Goal: Information Seeking & Learning: Learn about a topic

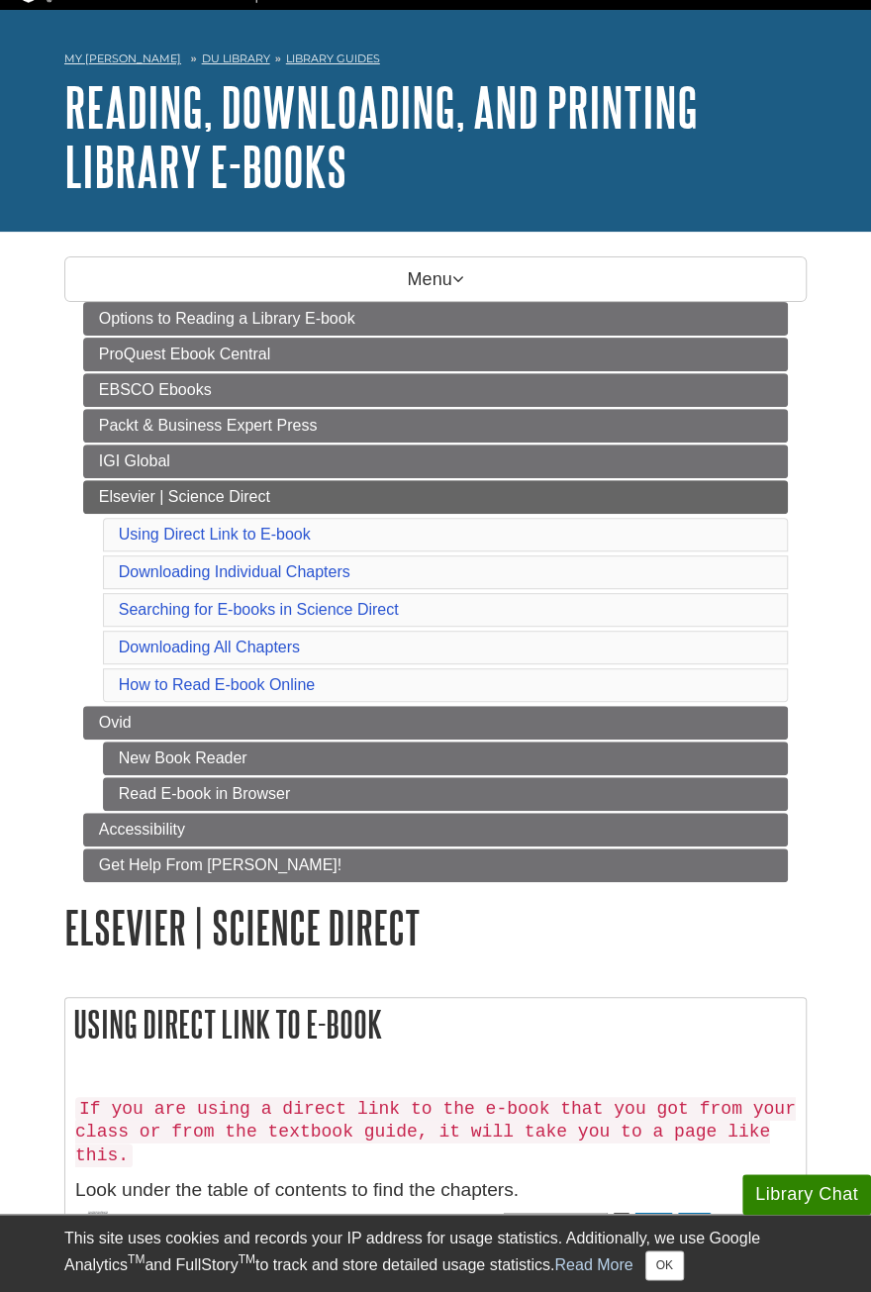
scroll to position [47, 0]
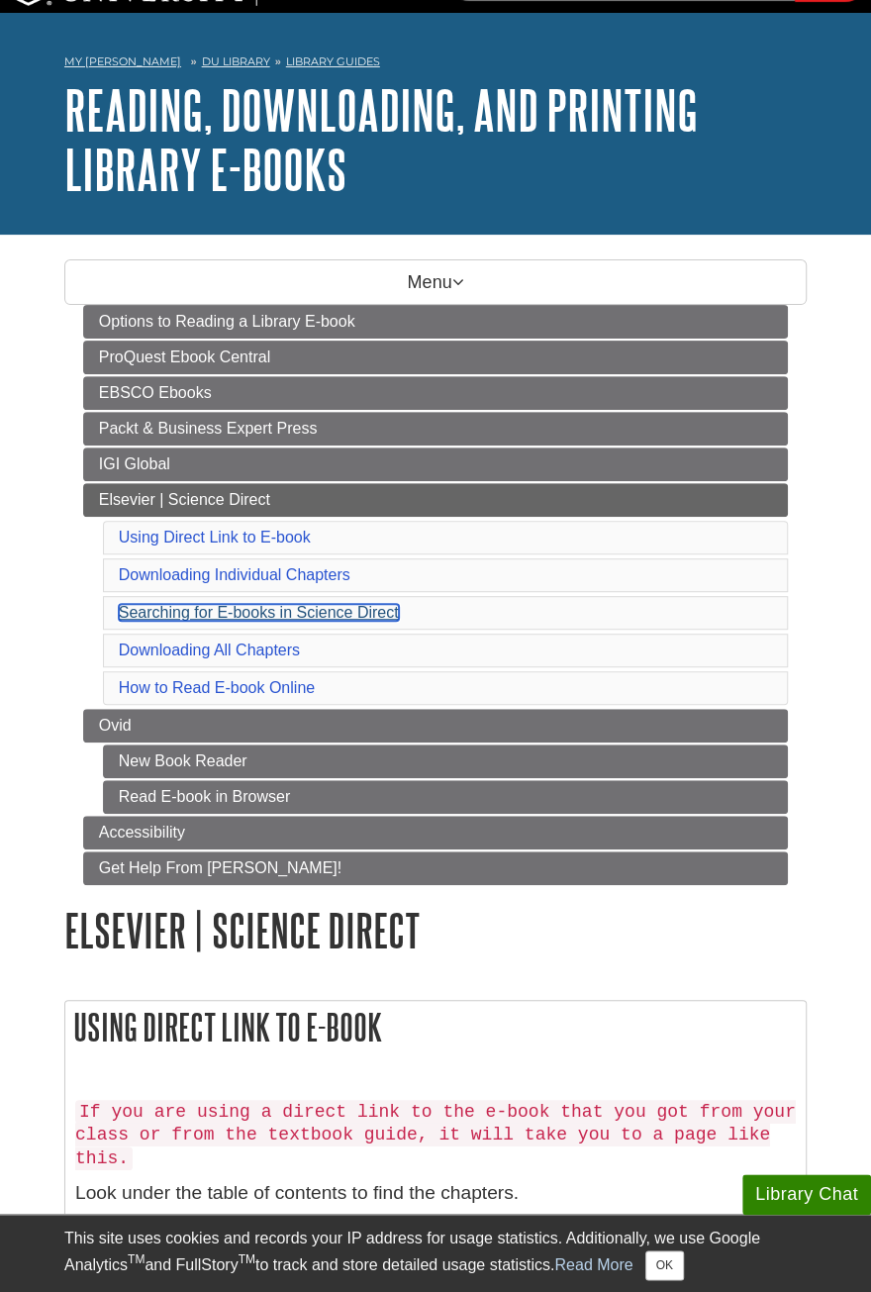
click at [369, 604] on link "Searching for E-books in Science Direct" at bounding box center [259, 612] width 280 height 17
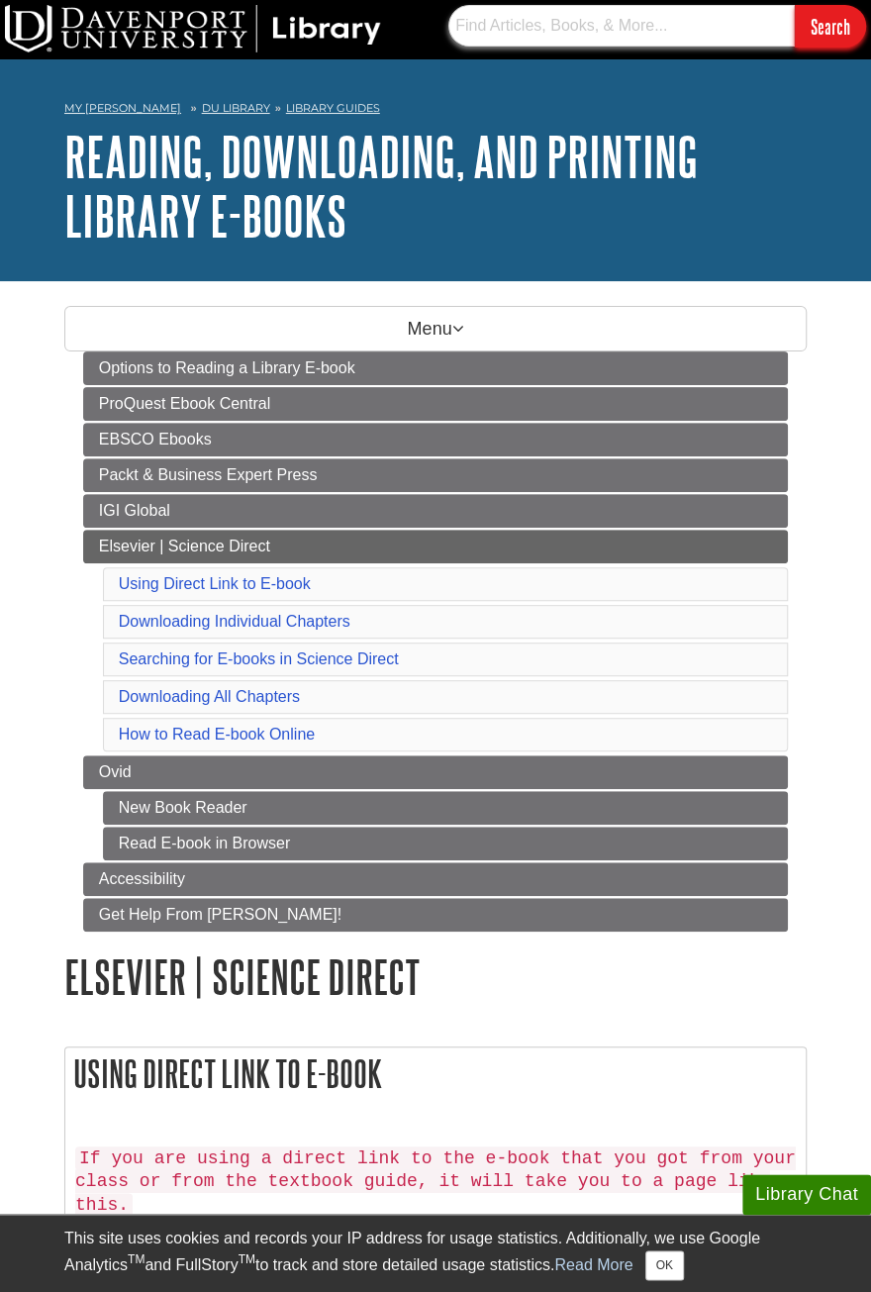
click at [647, 24] on input "text" at bounding box center [621, 26] width 346 height 42
click at [629, 33] on input "text" at bounding box center [621, 26] width 346 height 42
type input "community and public health nursing"
click at [815, 24] on input "Search" at bounding box center [830, 26] width 71 height 43
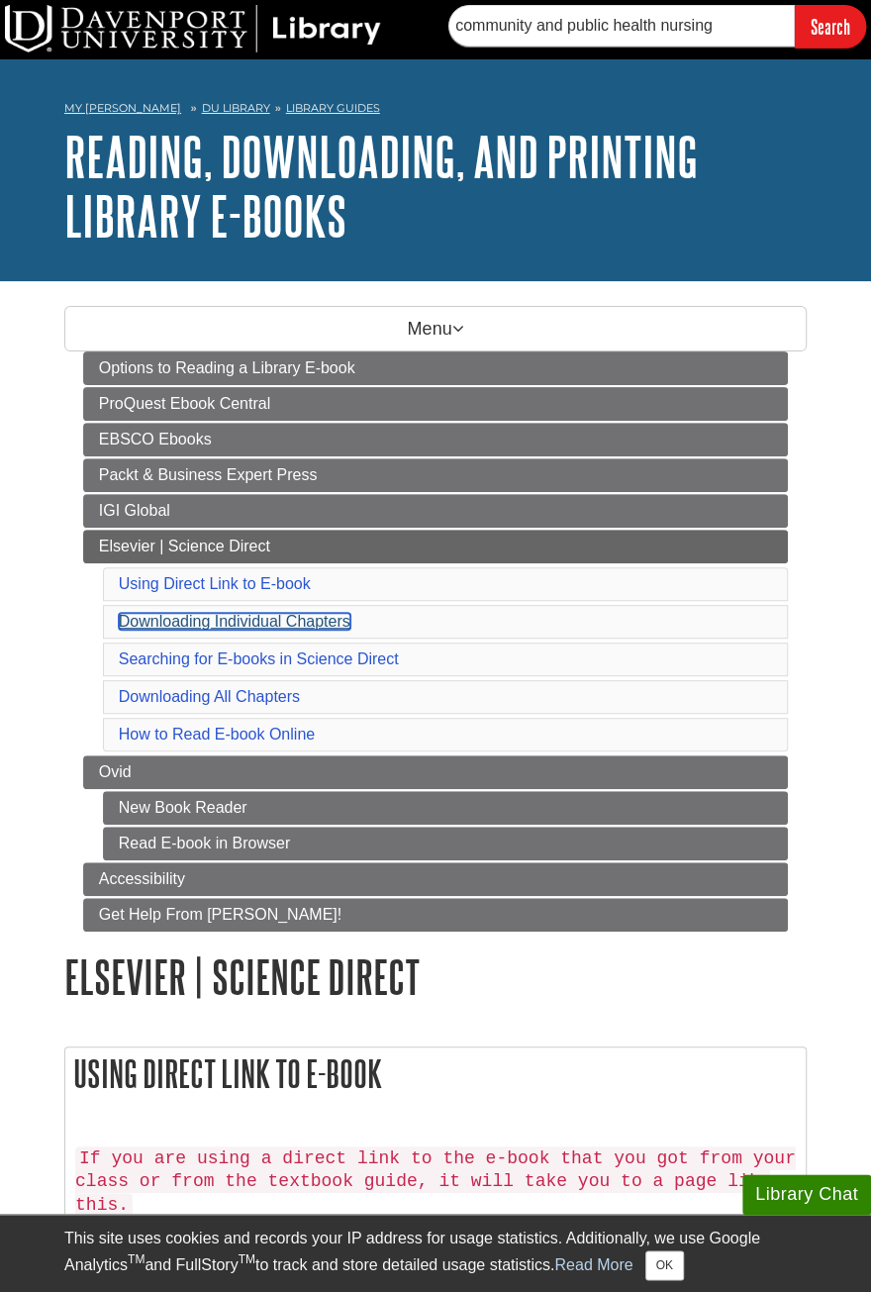
click at [286, 613] on link "Downloading Individual Chapters" at bounding box center [235, 621] width 232 height 17
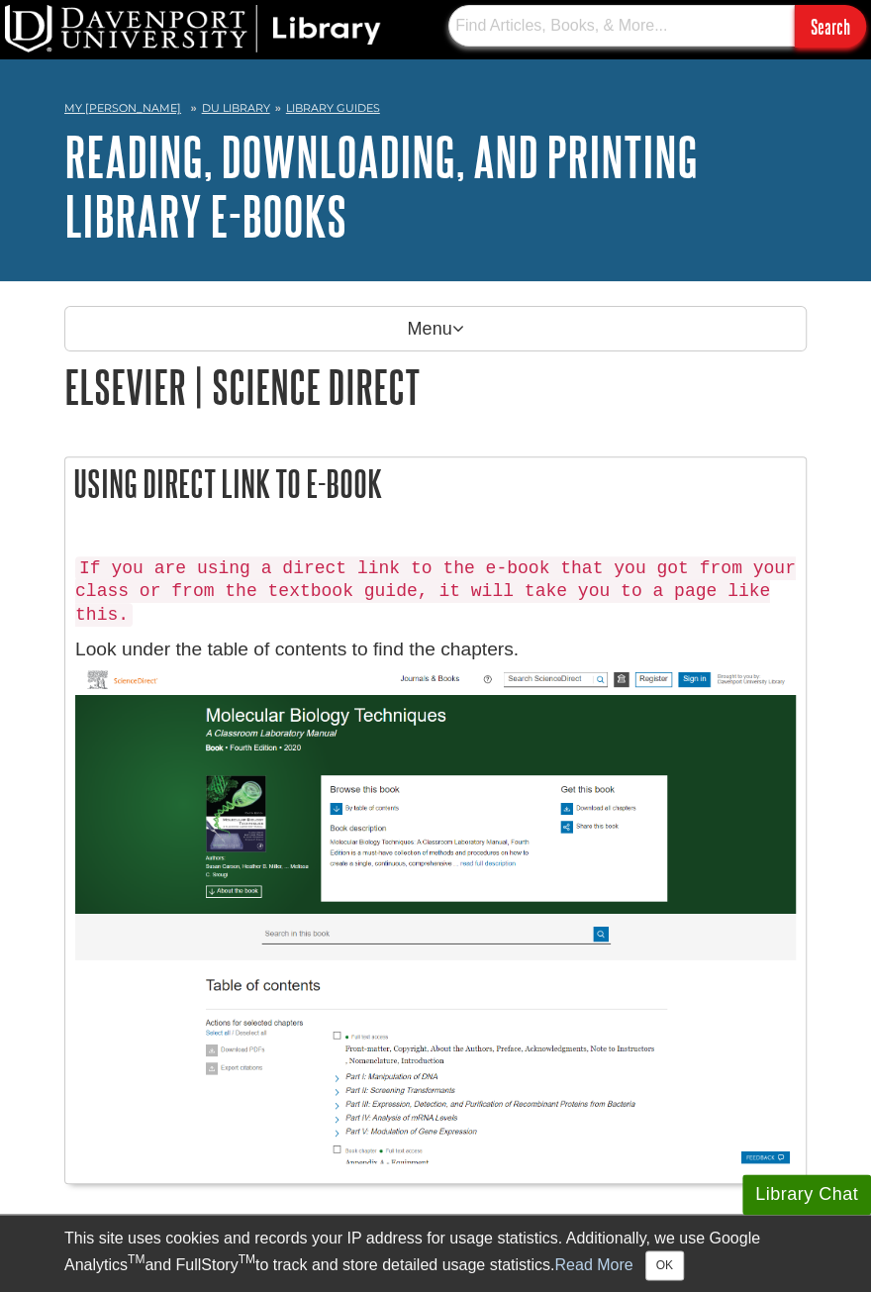
click at [709, 25] on input "text" at bounding box center [621, 26] width 346 height 42
